Goal: Find specific page/section: Find specific page/section

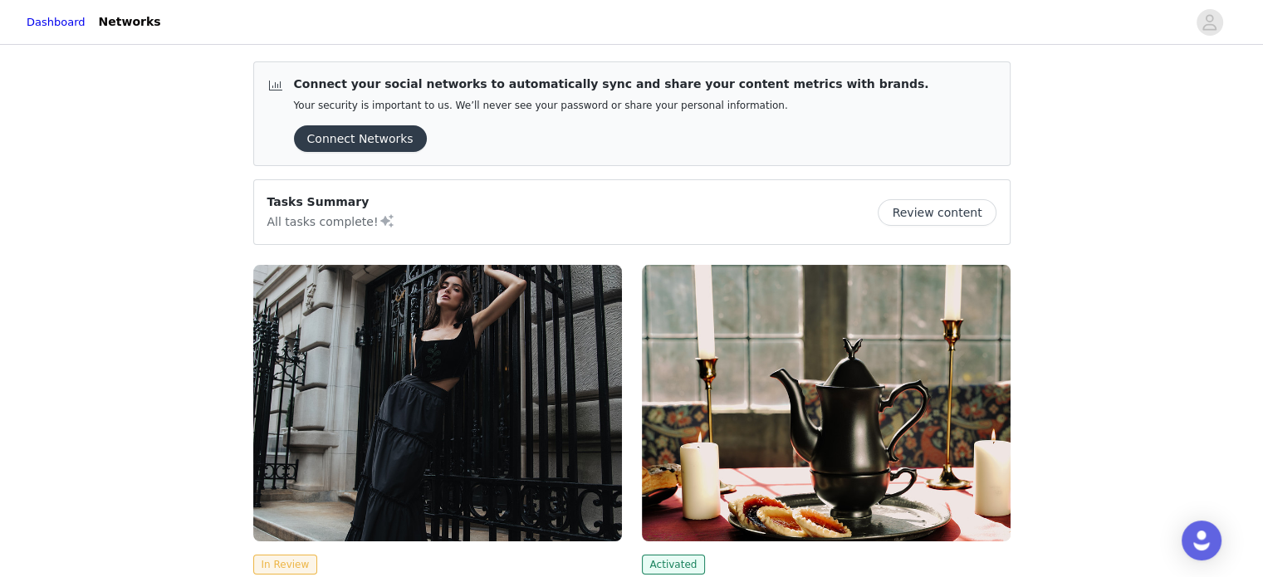
scroll to position [286, 0]
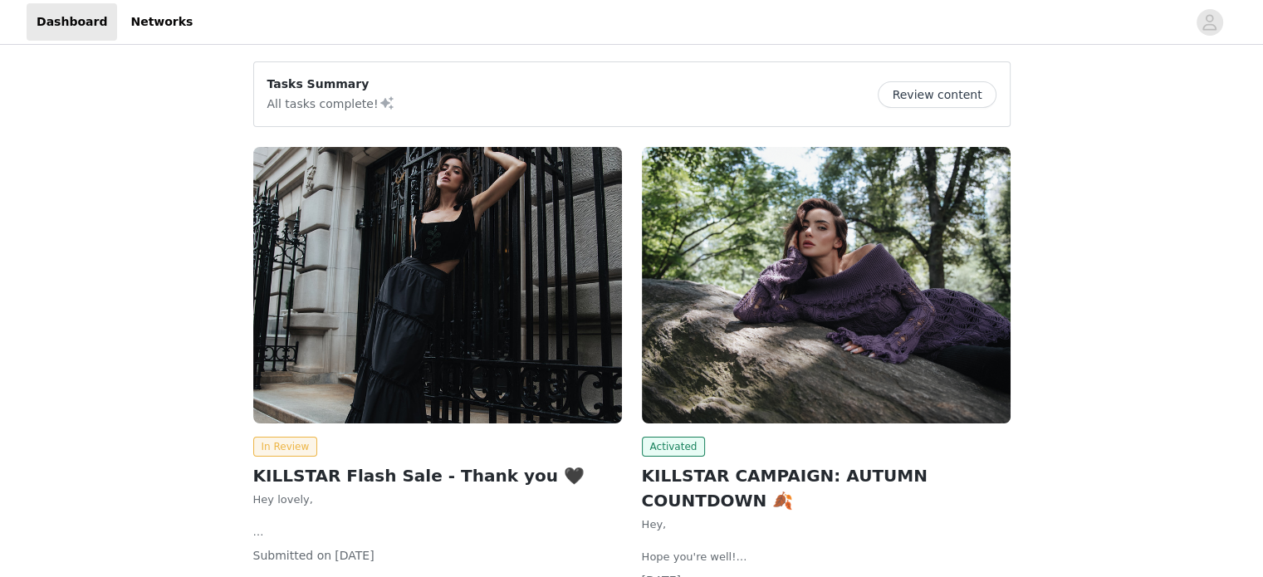
scroll to position [135, 0]
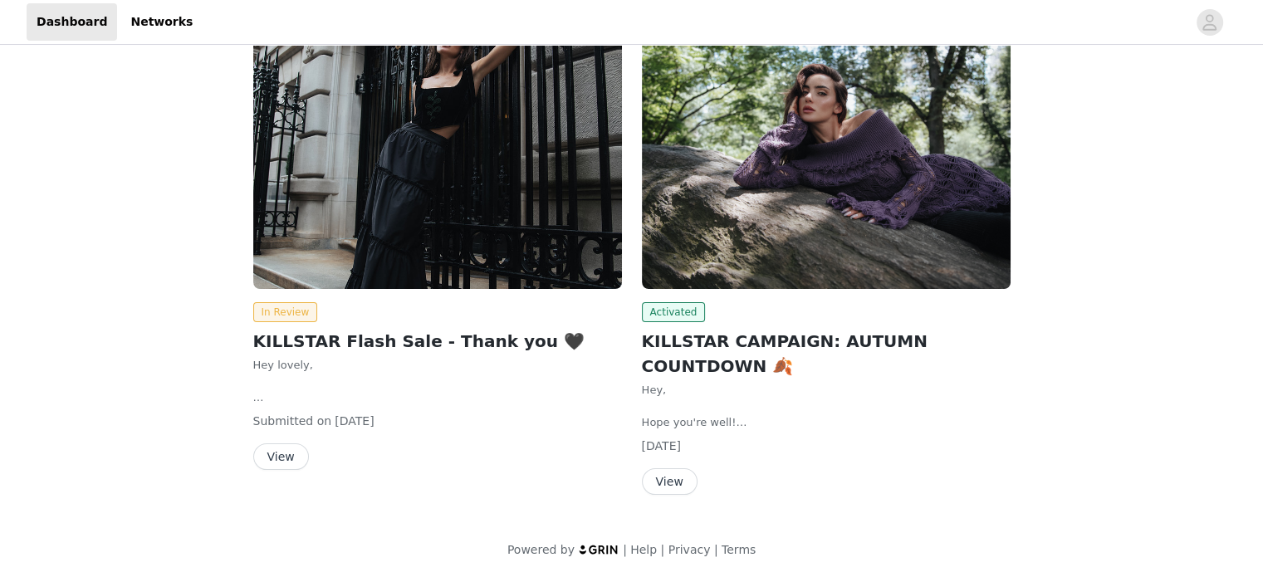
click at [292, 451] on button "View" at bounding box center [281, 457] width 56 height 27
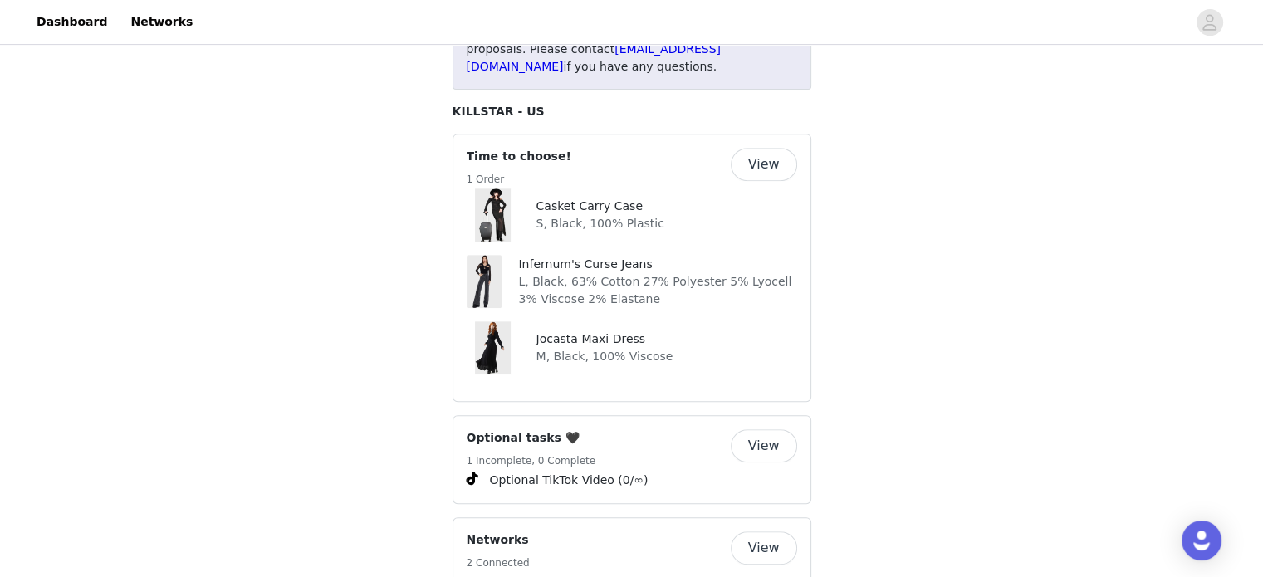
scroll to position [671, 0]
